Goal: Transaction & Acquisition: Purchase product/service

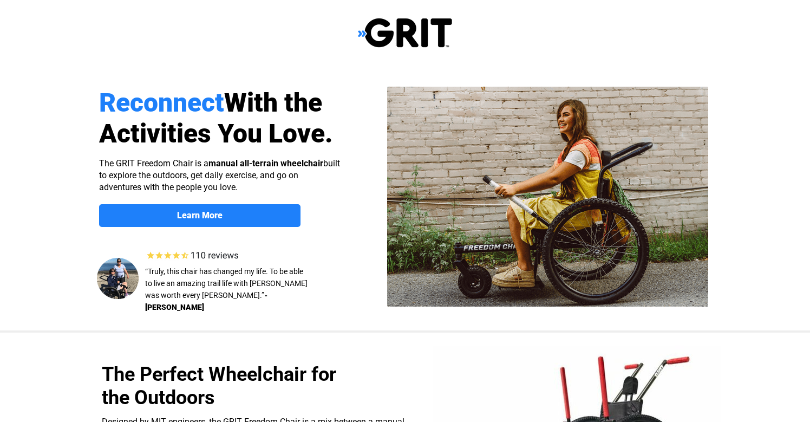
scroll to position [235, 0]
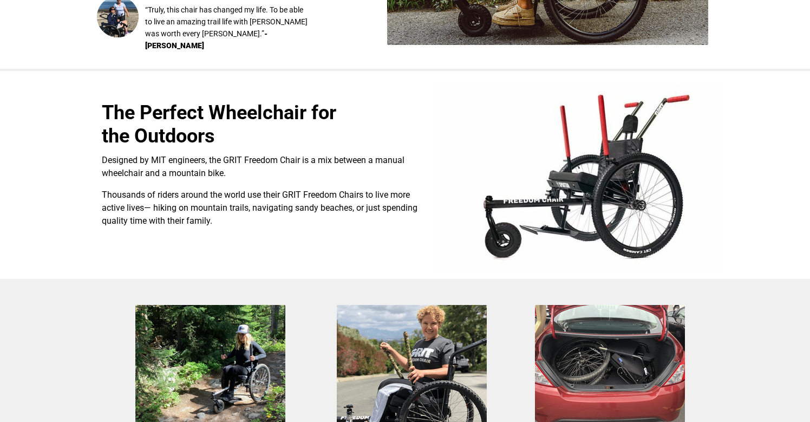
select select "US"
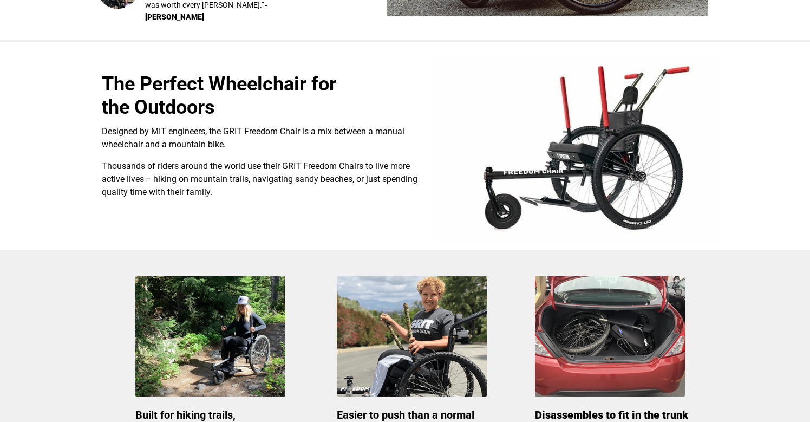
scroll to position [292, 0]
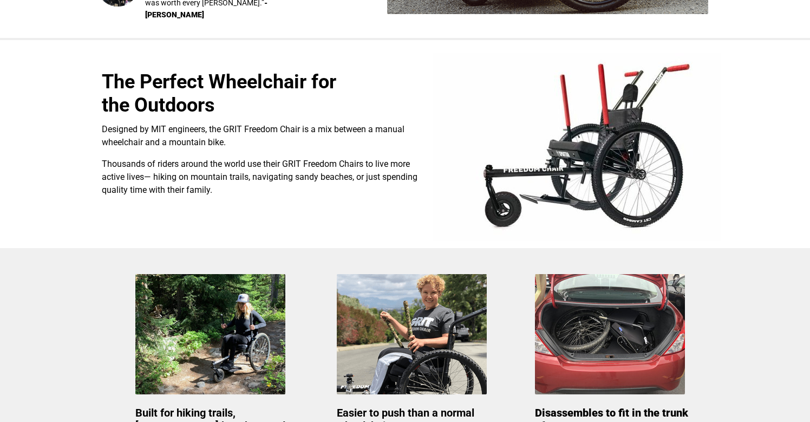
click at [224, 127] on span "Designed by MIT engineers, the GRIT Freedom Chair is a mix between a manual whe…" at bounding box center [253, 135] width 303 height 23
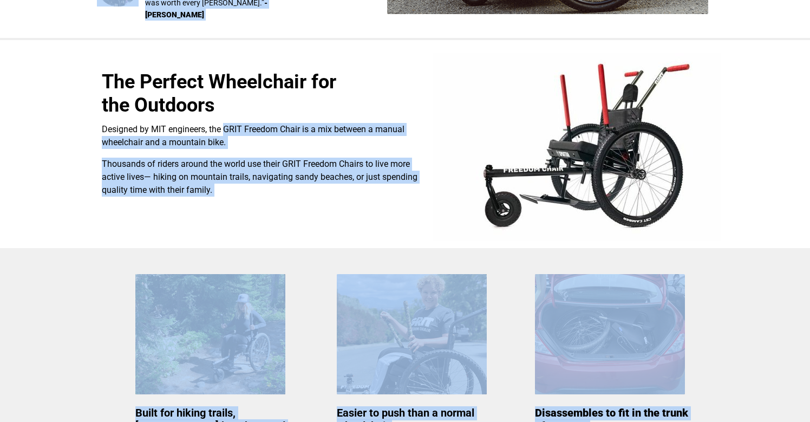
drag, startPoint x: 224, startPoint y: 127, endPoint x: 298, endPoint y: 122, distance: 74.3
click at [298, 123] on p "Designed by MIT engineers, the GRIT Freedom Chair is a mix between a manual whe…" at bounding box center [260, 136] width 317 height 26
copy div "GRIT Freedom Chair is a mix between a manual wheelchair and a mountain bike. Th…"
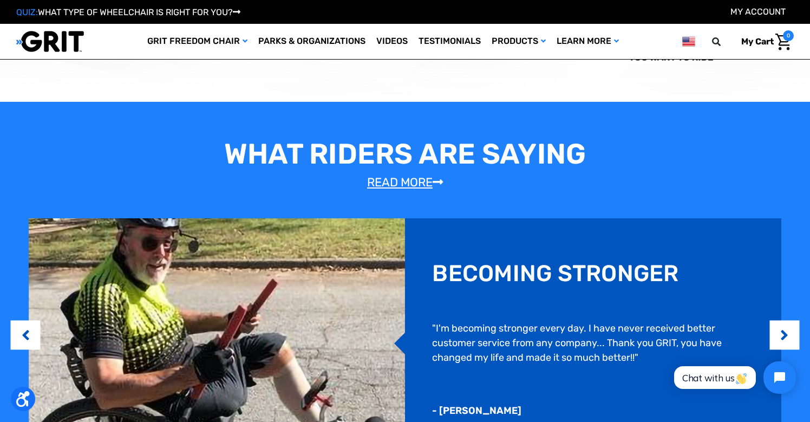
scroll to position [681, 0]
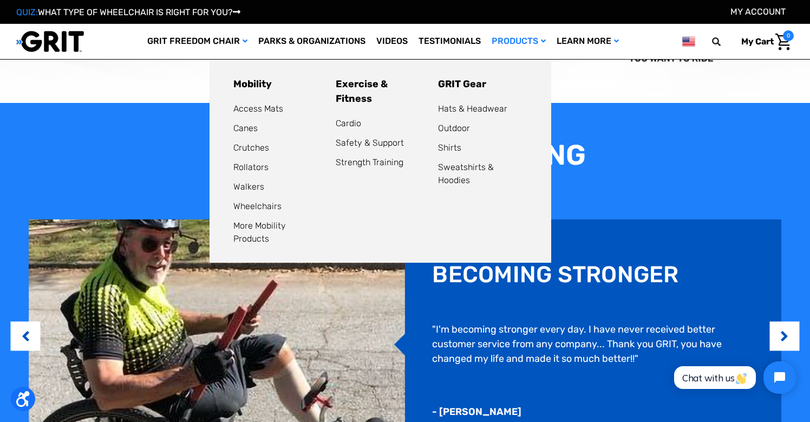
click at [507, 41] on link "Products" at bounding box center [518, 41] width 65 height 35
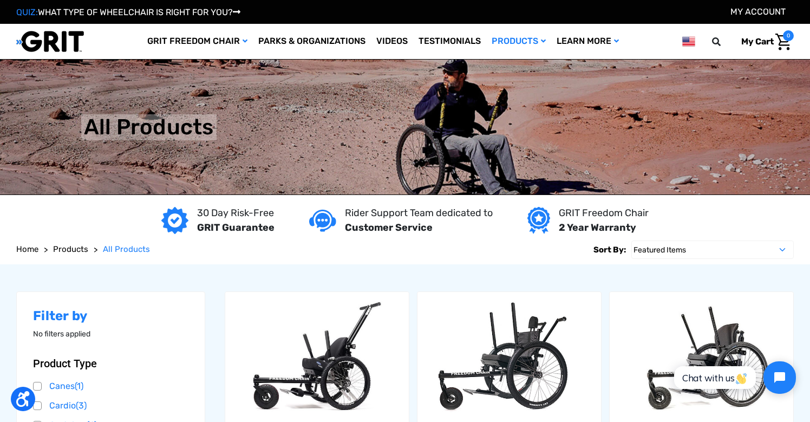
click at [780, 38] on img "Cart with 0 items" at bounding box center [783, 42] width 16 height 17
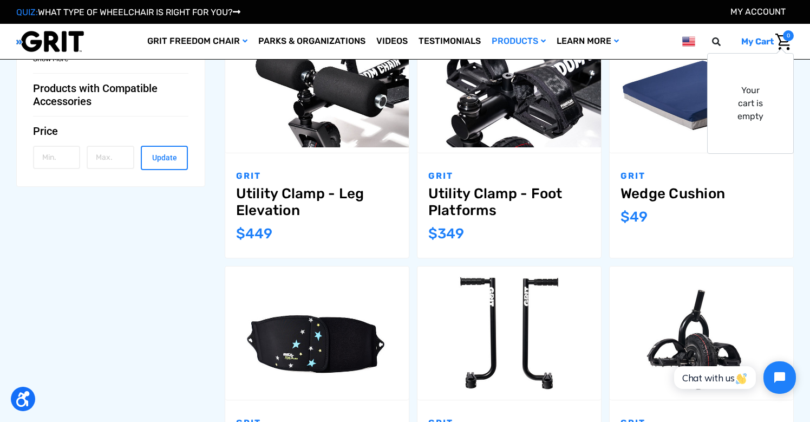
scroll to position [729, 0]
